Goal: Navigation & Orientation: Understand site structure

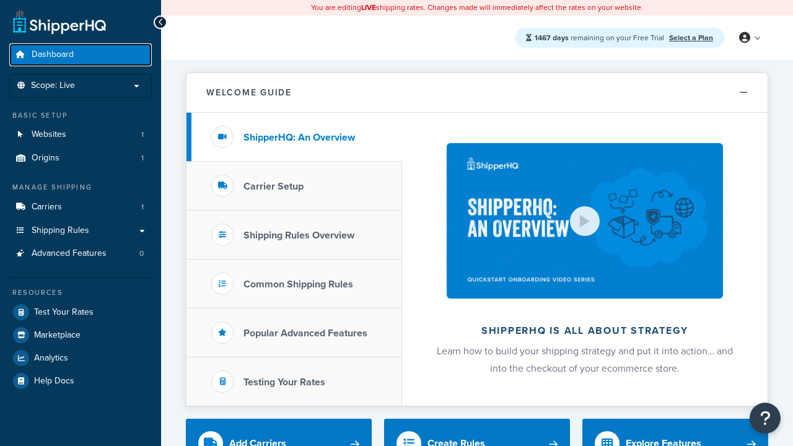
click at [53, 55] on span "Dashboard" at bounding box center [53, 55] width 42 height 11
click at [749, 38] on icon at bounding box center [744, 37] width 11 height 11
click at [0, 0] on span "Billing" at bounding box center [0, 0] width 0 height 0
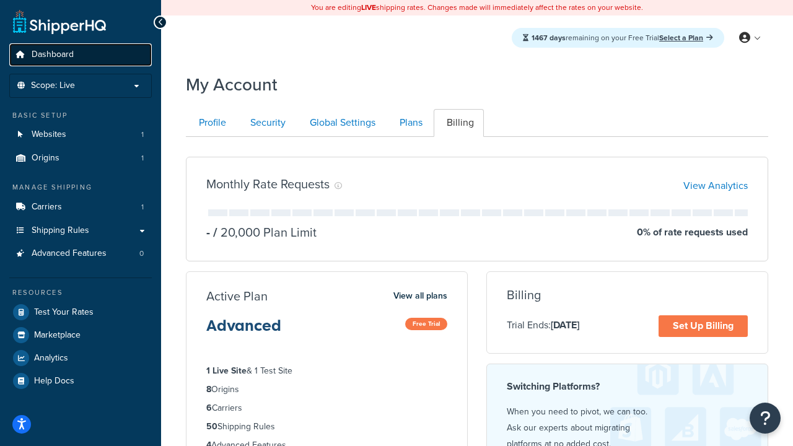
click at [53, 55] on span "Dashboard" at bounding box center [53, 55] width 42 height 11
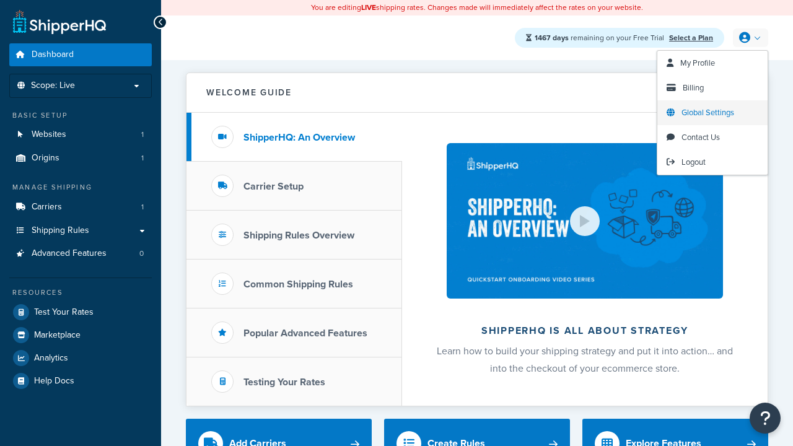
click at [707, 113] on span "Global Settings" at bounding box center [707, 113] width 53 height 12
